Goal: Task Accomplishment & Management: Manage account settings

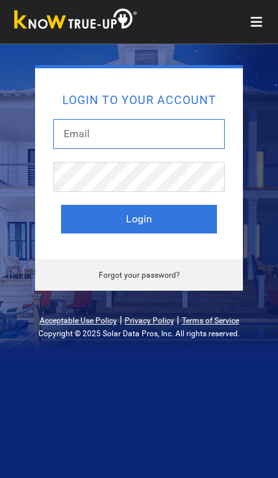
type input "[EMAIL_ADDRESS][DOMAIN_NAME]"
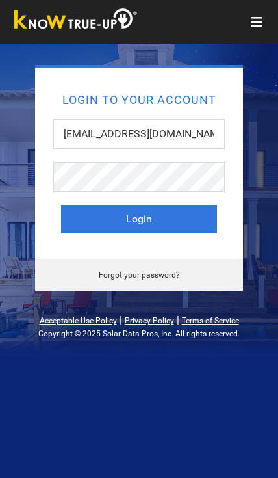
click at [139, 219] on button "Login" at bounding box center [139, 219] width 156 height 29
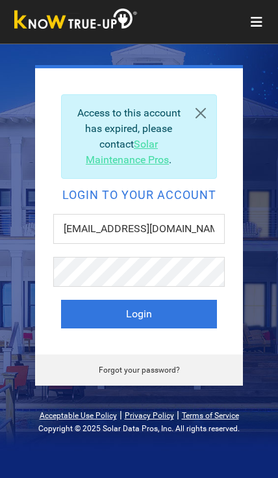
click at [192, 312] on button "Login" at bounding box center [139, 314] width 156 height 29
click at [190, 310] on button "Login" at bounding box center [139, 314] width 156 height 29
click at [254, 29] on button "Toggle navigation" at bounding box center [256, 22] width 27 height 18
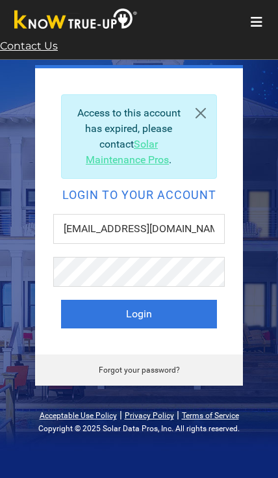
click at [256, 19] on icon "Toggle navigation" at bounding box center [257, 22] width 12 height 13
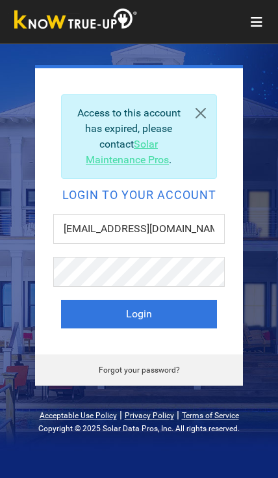
click at [203, 110] on link at bounding box center [200, 113] width 31 height 36
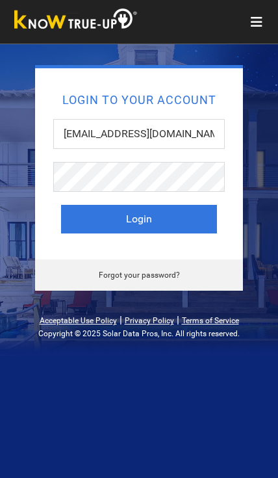
click at [255, 28] on icon "Toggle navigation" at bounding box center [257, 22] width 12 height 13
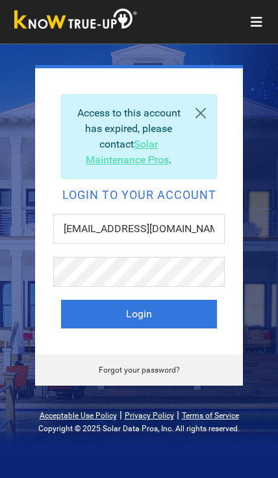
click at [189, 314] on button "Login" at bounding box center [139, 314] width 156 height 29
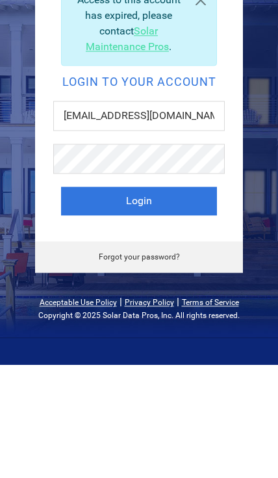
click at [200, 300] on button "Login" at bounding box center [139, 314] width 156 height 29
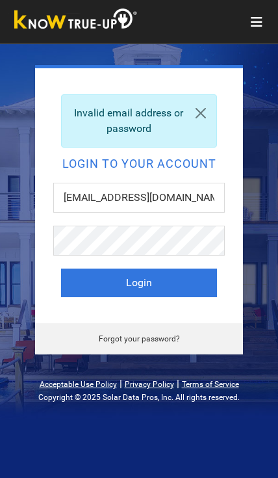
click at [190, 286] on button "Login" at bounding box center [139, 282] width 156 height 29
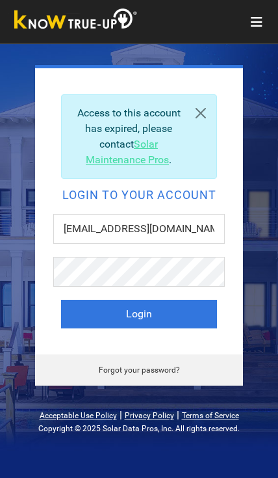
click at [271, 263] on div "Access to this account has expired, please contact Solar Maintenance Pros . Log…" at bounding box center [139, 225] width 278 height 320
click at [199, 319] on button "Login" at bounding box center [139, 314] width 156 height 29
